Goal: Information Seeking & Learning: Check status

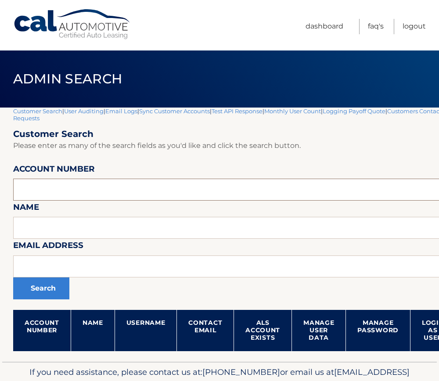
paste input "44456016746"
type input "44456016746"
click at [34, 290] on button "Search" at bounding box center [41, 288] width 56 height 22
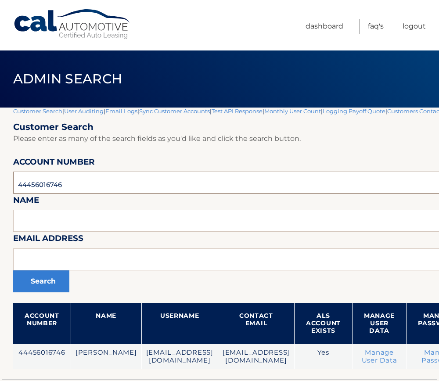
click at [38, 183] on input "44456016746" at bounding box center [289, 182] width 552 height 22
type input "44456004877"
click at [13, 270] on button "Search" at bounding box center [41, 281] width 56 height 22
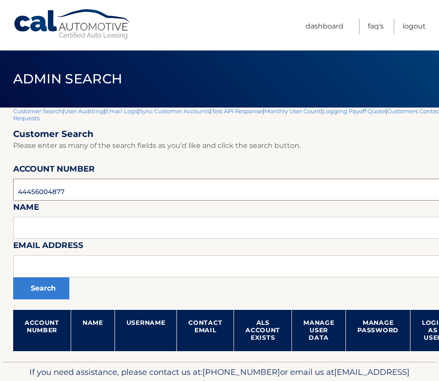
click at [57, 197] on input "44456004877" at bounding box center [259, 189] width 492 height 22
click at [41, 189] on input "44456004877" at bounding box center [259, 189] width 492 height 22
paste input "5992755"
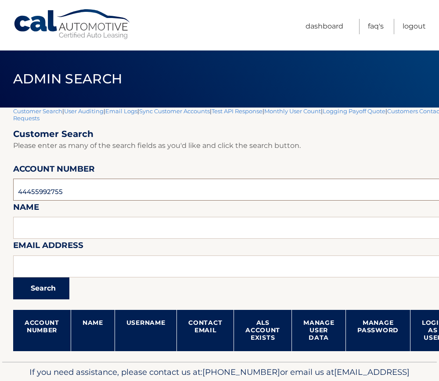
type input "44455992755"
click at [40, 289] on button "Search" at bounding box center [41, 288] width 56 height 22
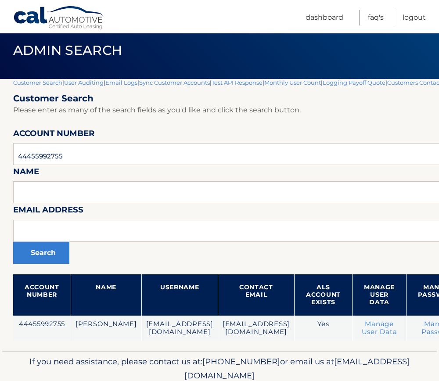
scroll to position [44, 0]
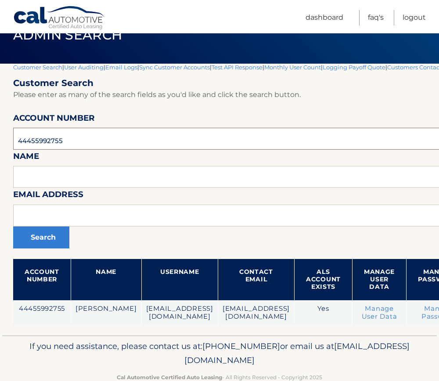
click at [37, 137] on input "44455992755" at bounding box center [289, 139] width 552 height 22
paste input "6001874"
type input "44456001874"
click at [40, 236] on button "Search" at bounding box center [41, 237] width 56 height 22
